Goal: Information Seeking & Learning: Find specific fact

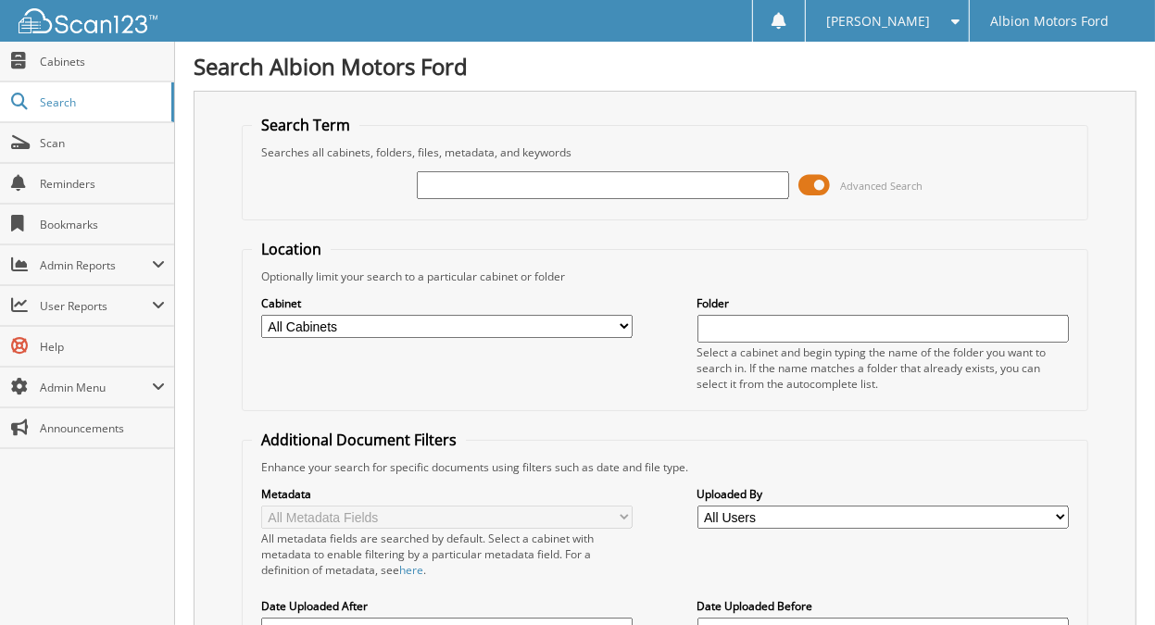
click at [532, 181] on input "text" at bounding box center [602, 185] width 371 height 28
type input "L041"
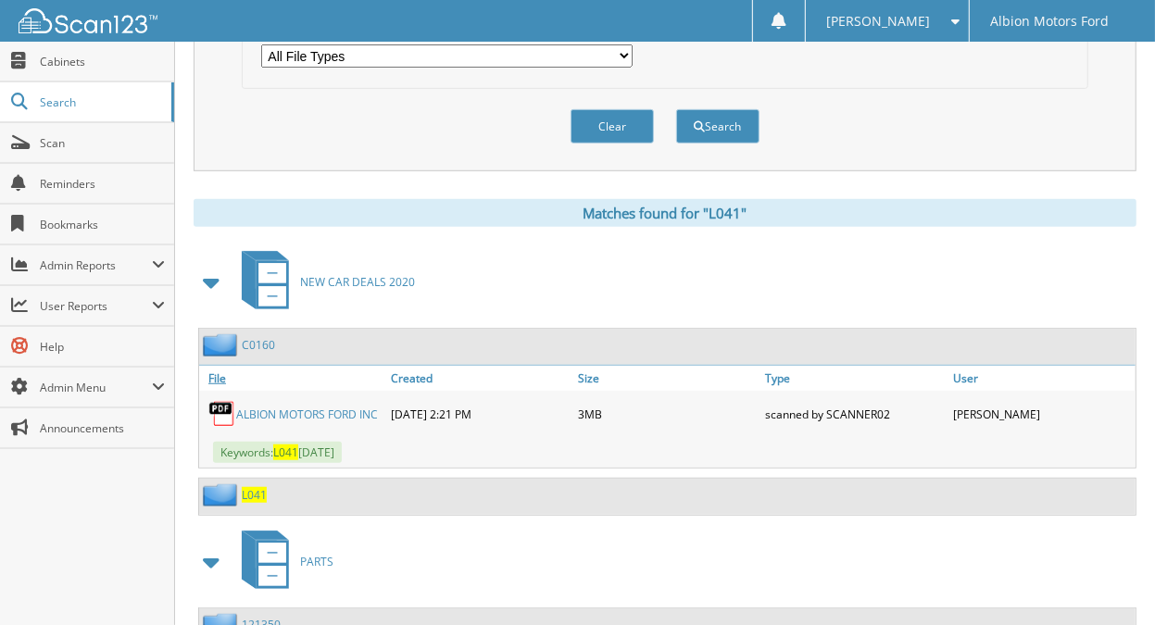
scroll to position [673, 0]
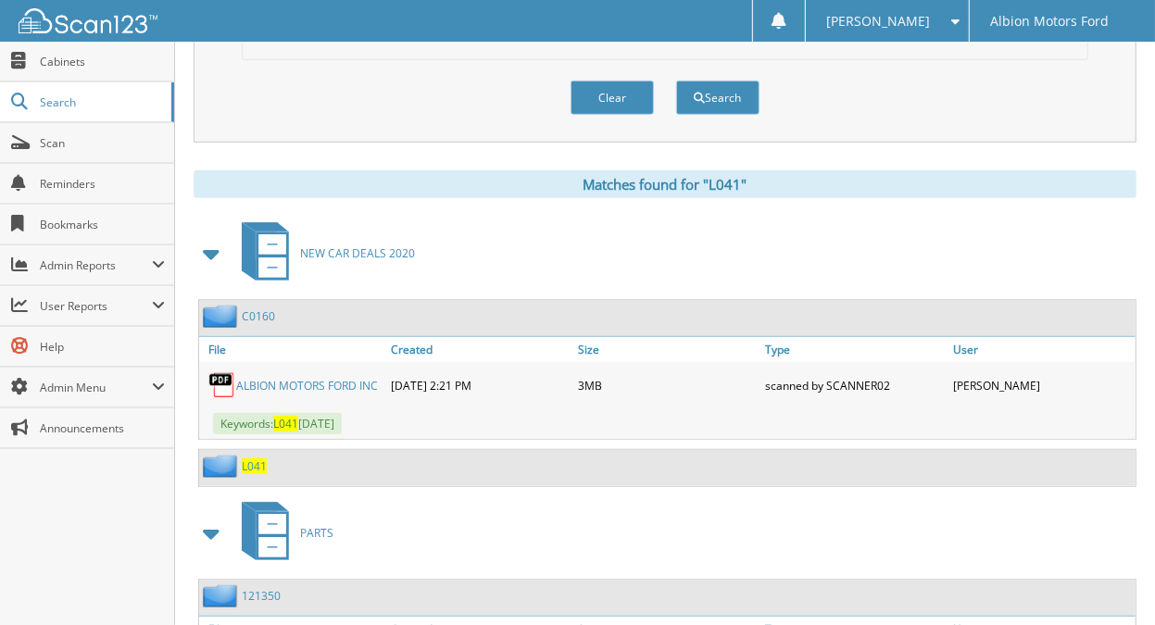
click at [255, 458] on span "L041" at bounding box center [254, 466] width 25 height 16
